Goal: Task Accomplishment & Management: Complete application form

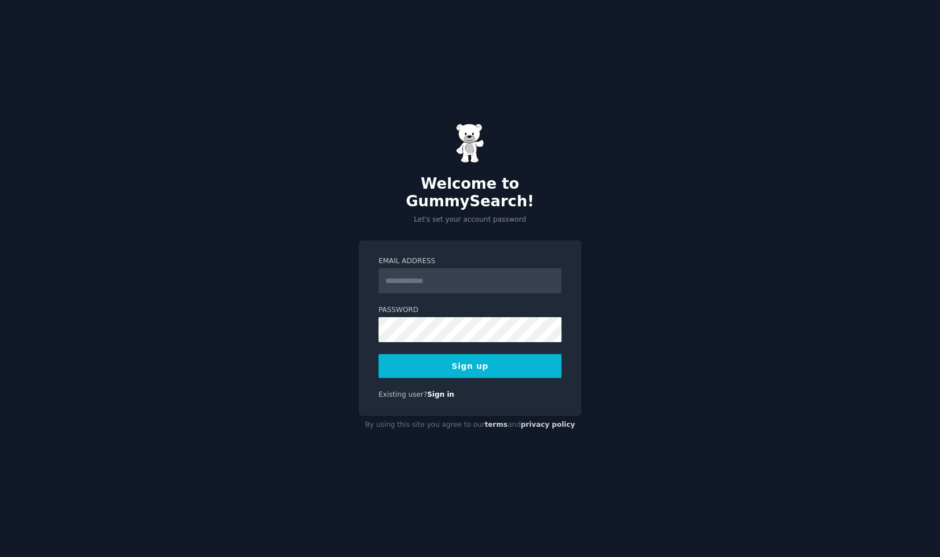
click at [472, 277] on input "Email Address" at bounding box center [470, 280] width 183 height 25
type input "**********"
click at [504, 359] on button "Sign up" at bounding box center [470, 366] width 183 height 24
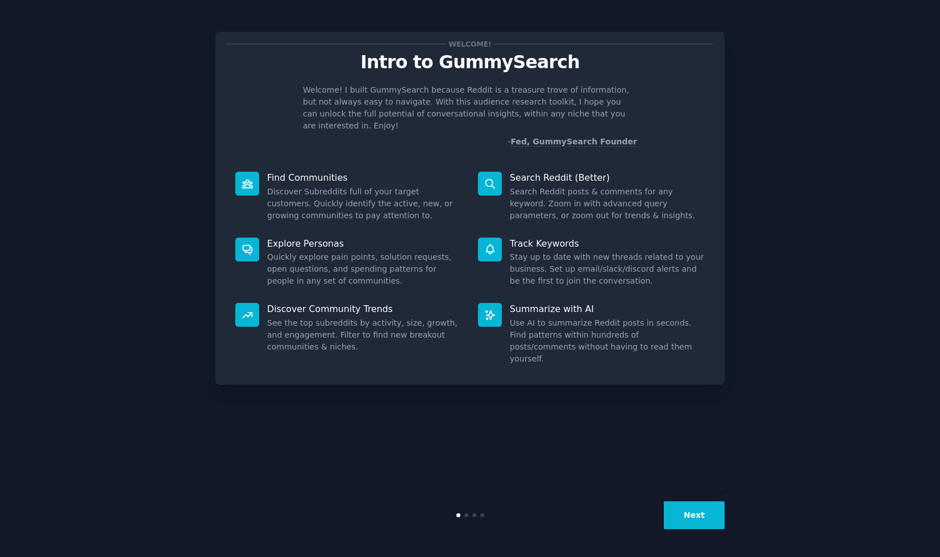
click at [697, 509] on button "Next" at bounding box center [694, 516] width 61 height 28
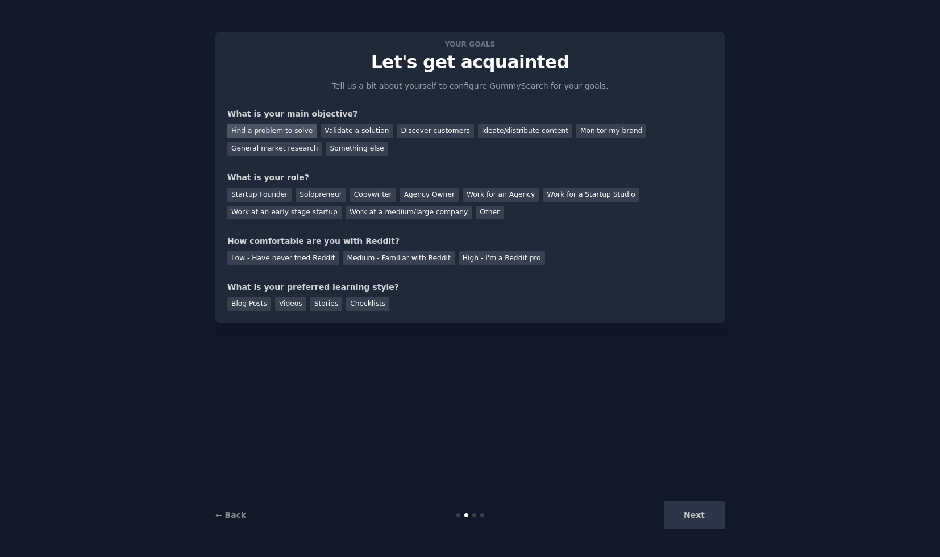
click at [293, 130] on div "Find a problem to solve" at bounding box center [271, 131] width 89 height 14
click at [444, 135] on div "Discover customers" at bounding box center [435, 131] width 77 height 14
click at [268, 131] on div "Find a problem to solve" at bounding box center [271, 131] width 89 height 14
click at [246, 199] on div "Startup Founder" at bounding box center [259, 195] width 64 height 14
click at [295, 259] on div "Low - Have never tried Reddit" at bounding box center [282, 258] width 111 height 14
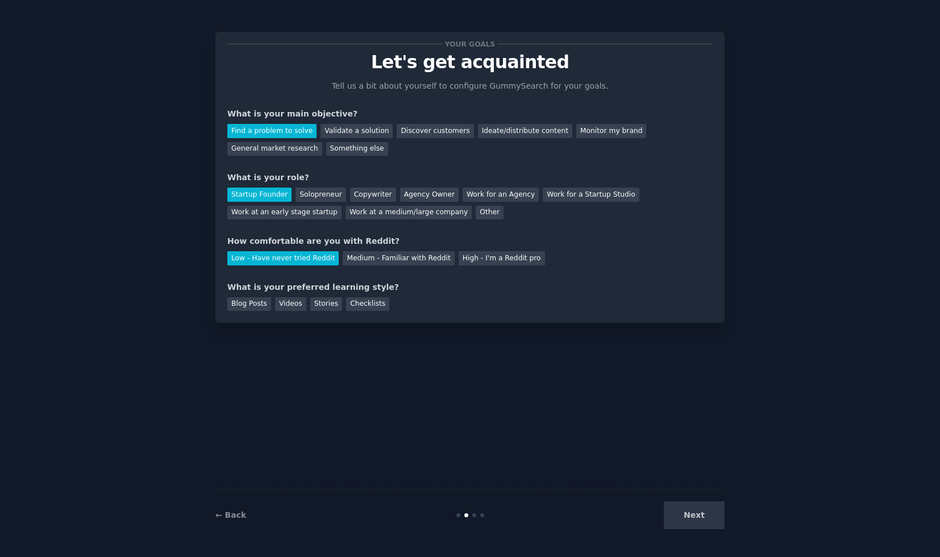
click at [682, 510] on div "Next" at bounding box center [640, 516] width 170 height 28
click at [603, 281] on div "What is your preferred learning style?" at bounding box center [470, 287] width 486 height 12
click at [326, 305] on div "Stories" at bounding box center [326, 304] width 32 height 14
click at [706, 509] on button "Next" at bounding box center [694, 516] width 61 height 28
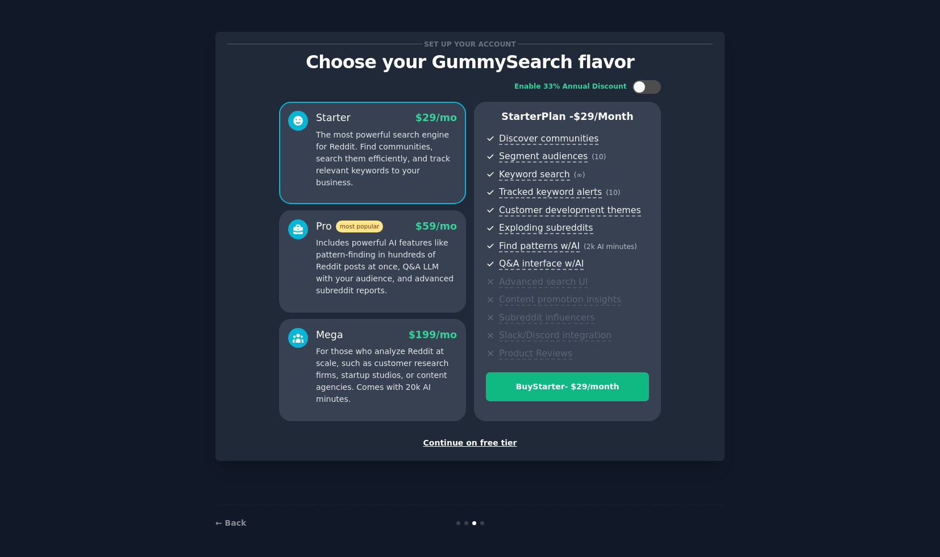
click at [836, 233] on div "Set up your account Choose your GummySearch flavor Enable 33% Annual Discount S…" at bounding box center [470, 278] width 909 height 525
click at [426, 287] on p "Includes powerful AI features like pattern-finding in hundreds of Reddit posts …" at bounding box center [386, 267] width 141 height 60
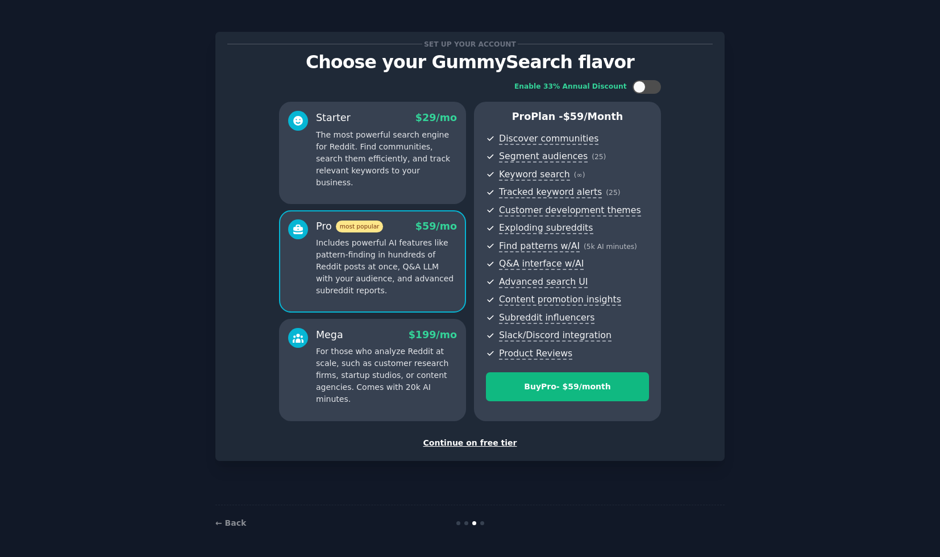
click at [391, 138] on p "The most powerful search engine for Reddit. Find communities, search them effic…" at bounding box center [386, 159] width 141 height 60
